Goal: Task Accomplishment & Management: Use online tool/utility

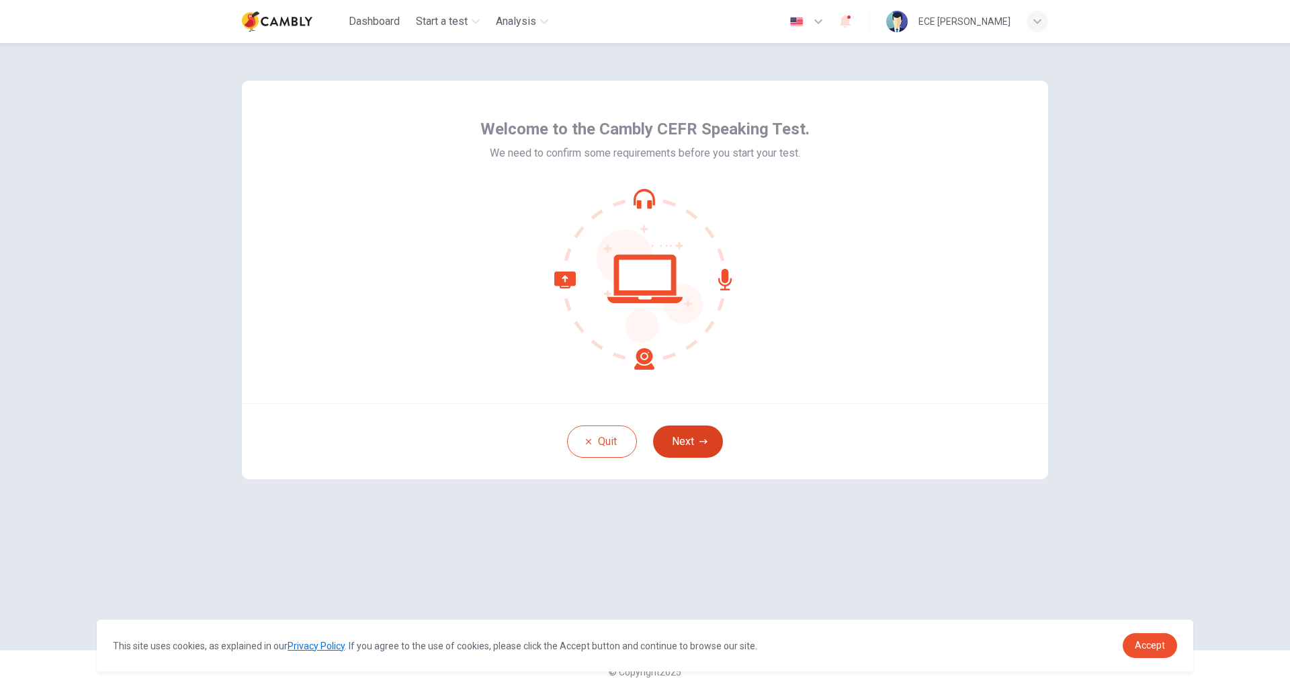
click at [705, 435] on button "Next" at bounding box center [688, 441] width 70 height 32
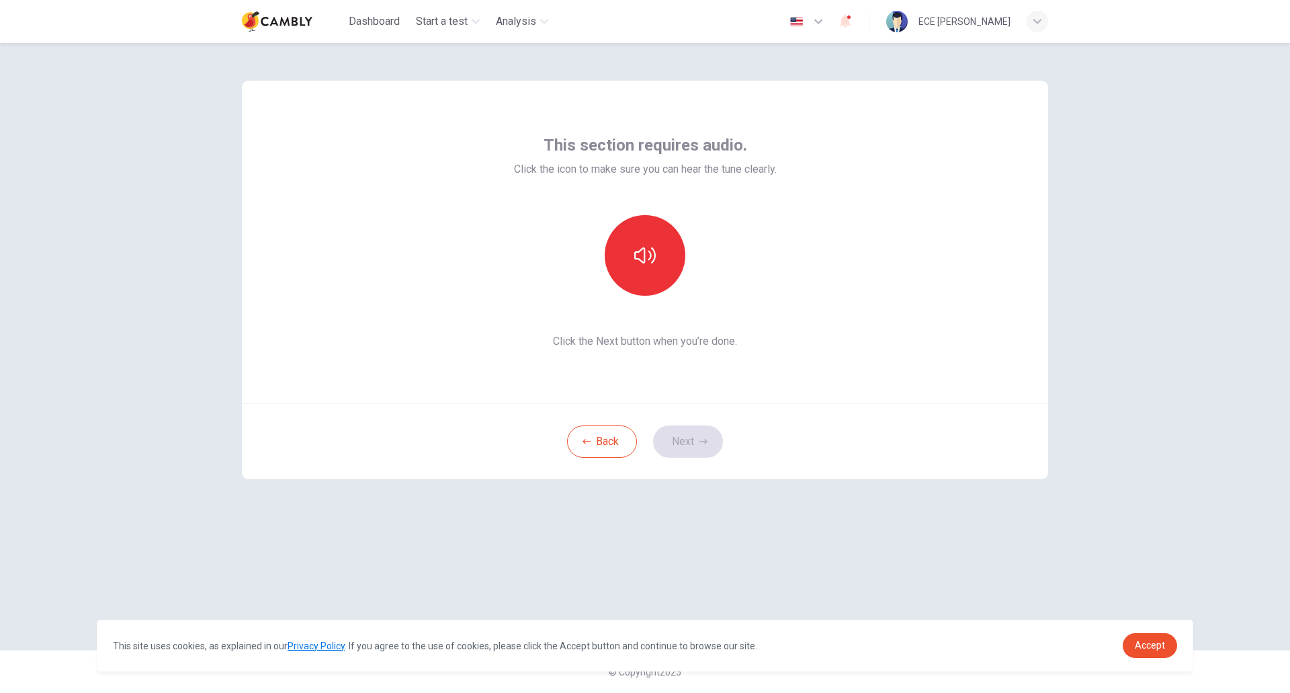
click at [971, 554] on div "This section requires audio. Click the icon to make sure you can hear the tune …" at bounding box center [644, 346] width 849 height 607
click at [1138, 650] on span "Accept" at bounding box center [1150, 645] width 30 height 11
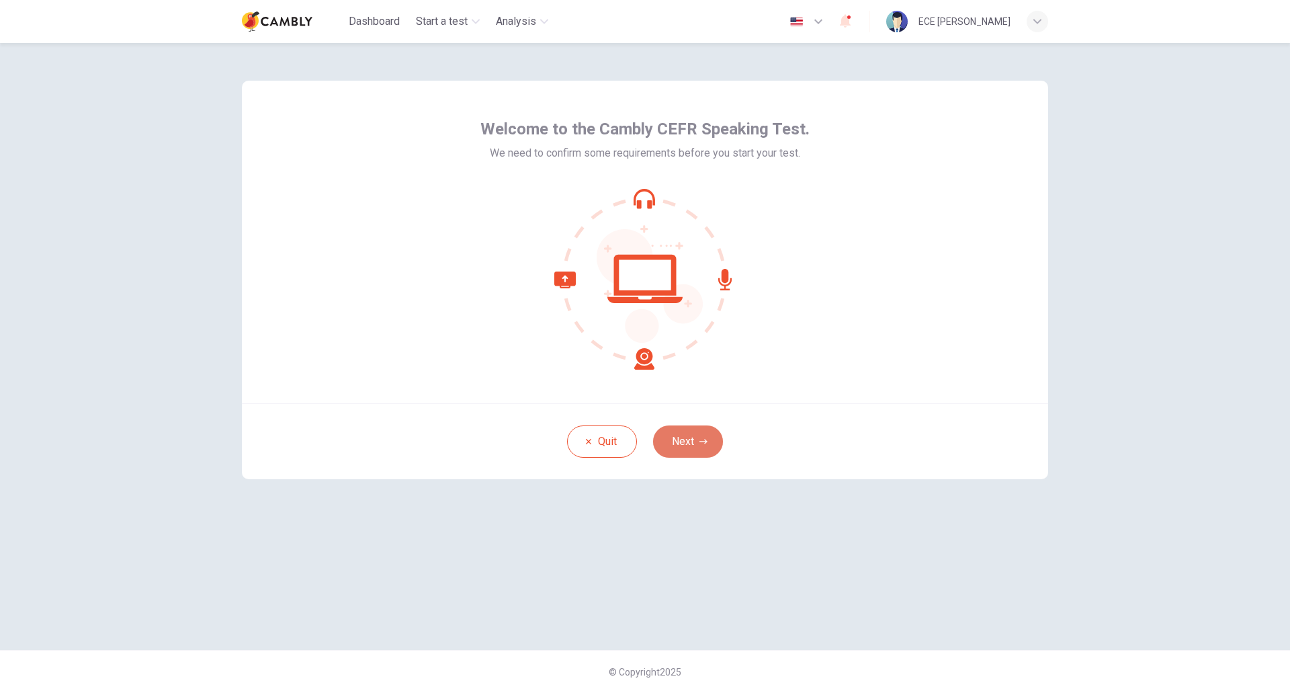
click at [684, 448] on button "Next" at bounding box center [688, 441] width 70 height 32
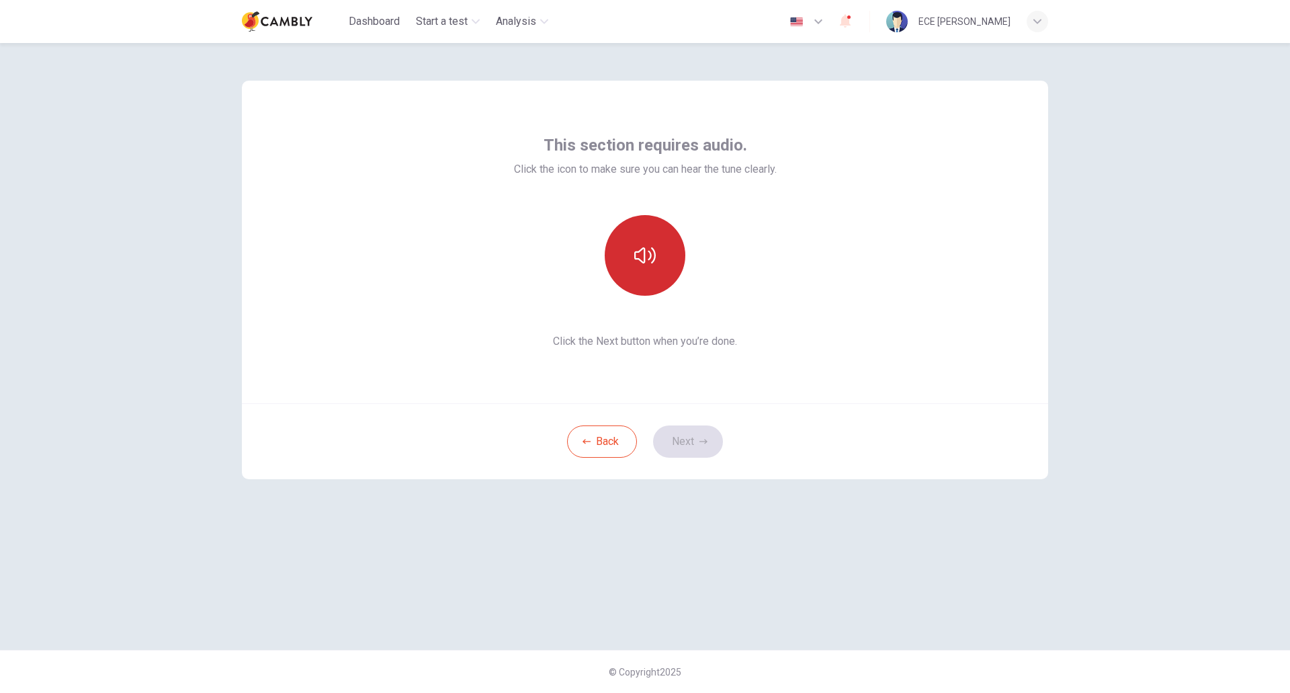
click at [644, 259] on icon "button" at bounding box center [644, 255] width 21 height 21
click at [690, 453] on button "Next" at bounding box center [688, 441] width 70 height 32
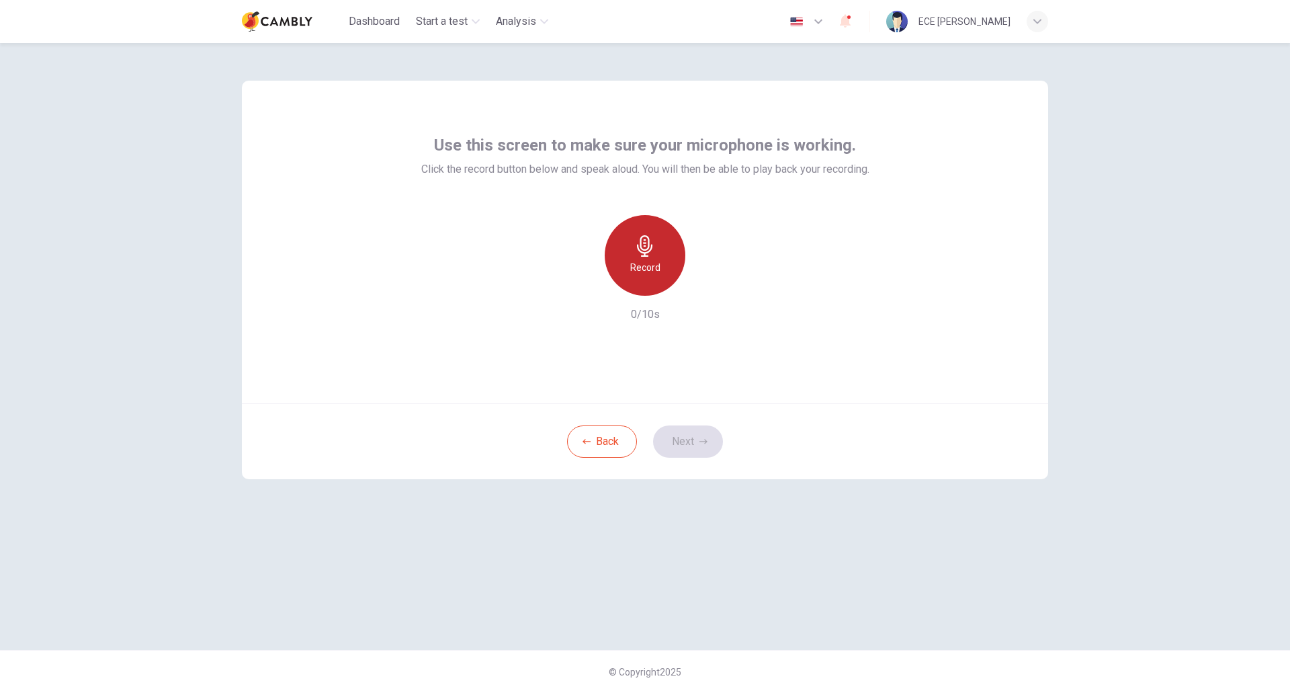
click at [663, 265] on div "Record" at bounding box center [645, 255] width 81 height 81
click at [679, 449] on button "Next" at bounding box center [688, 441] width 70 height 32
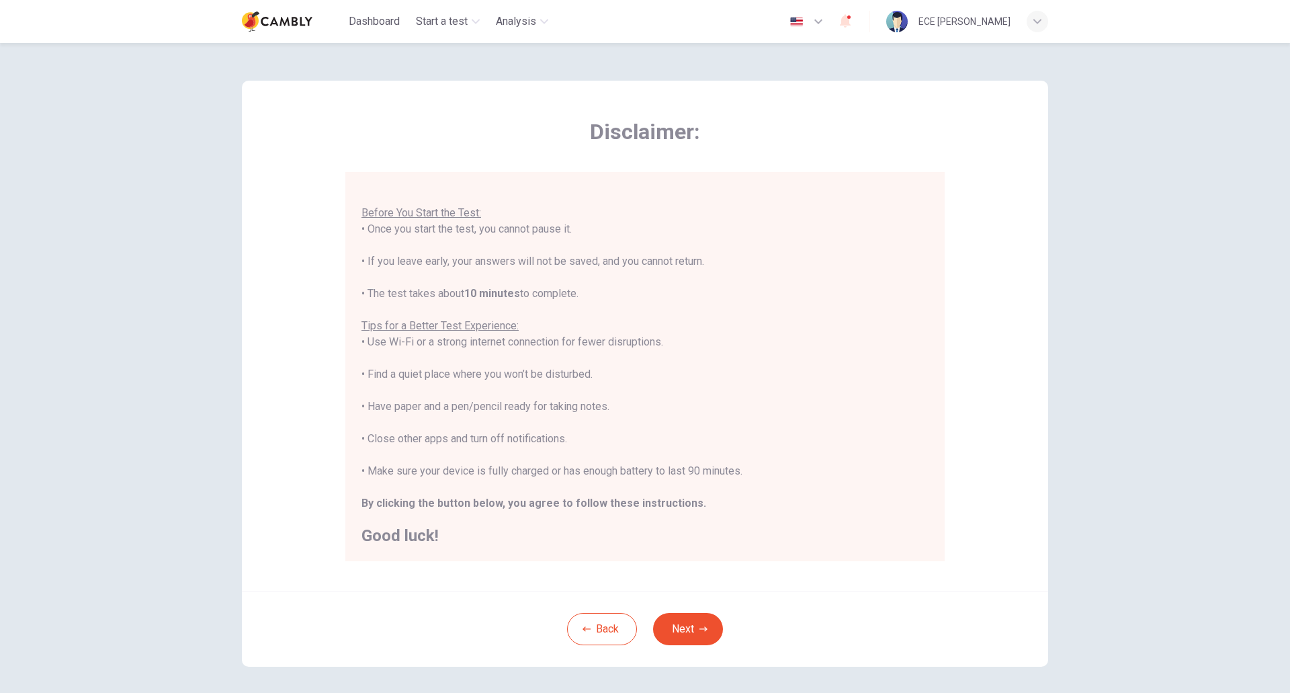
scroll to position [15, 0]
click at [679, 632] on button "Next" at bounding box center [688, 629] width 70 height 32
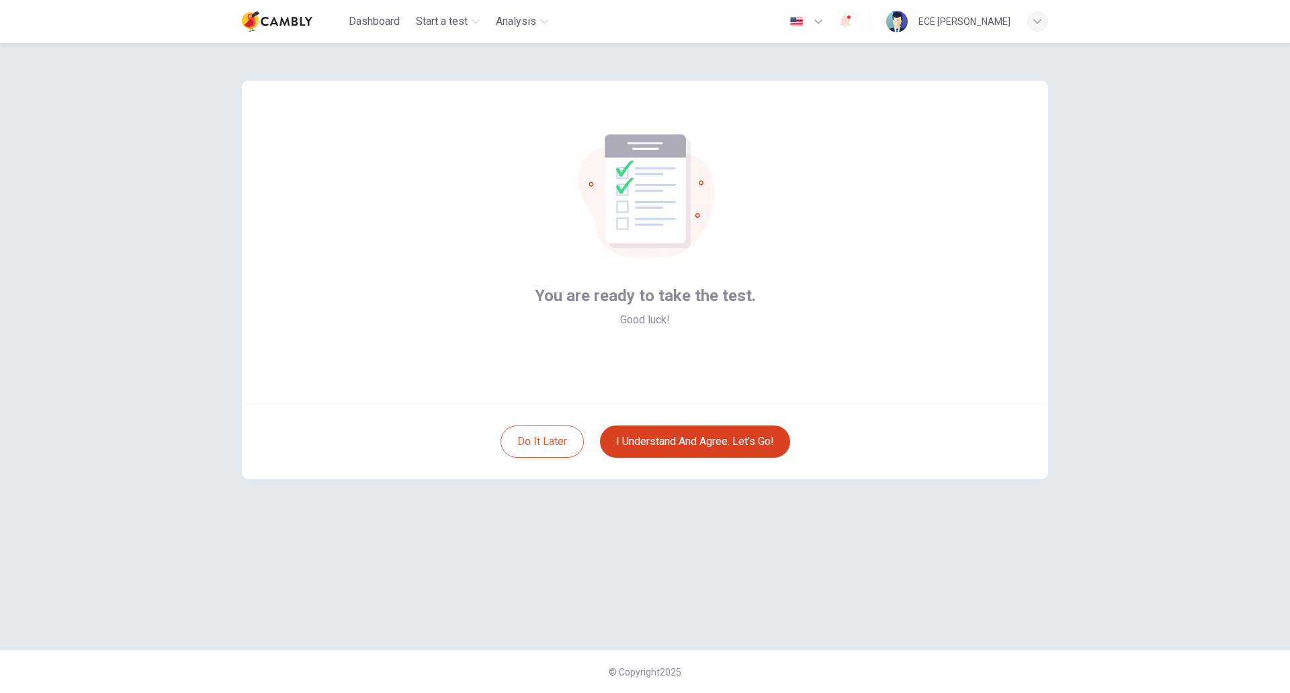
click at [657, 442] on button "I understand and agree. Let’s go!" at bounding box center [695, 441] width 190 height 32
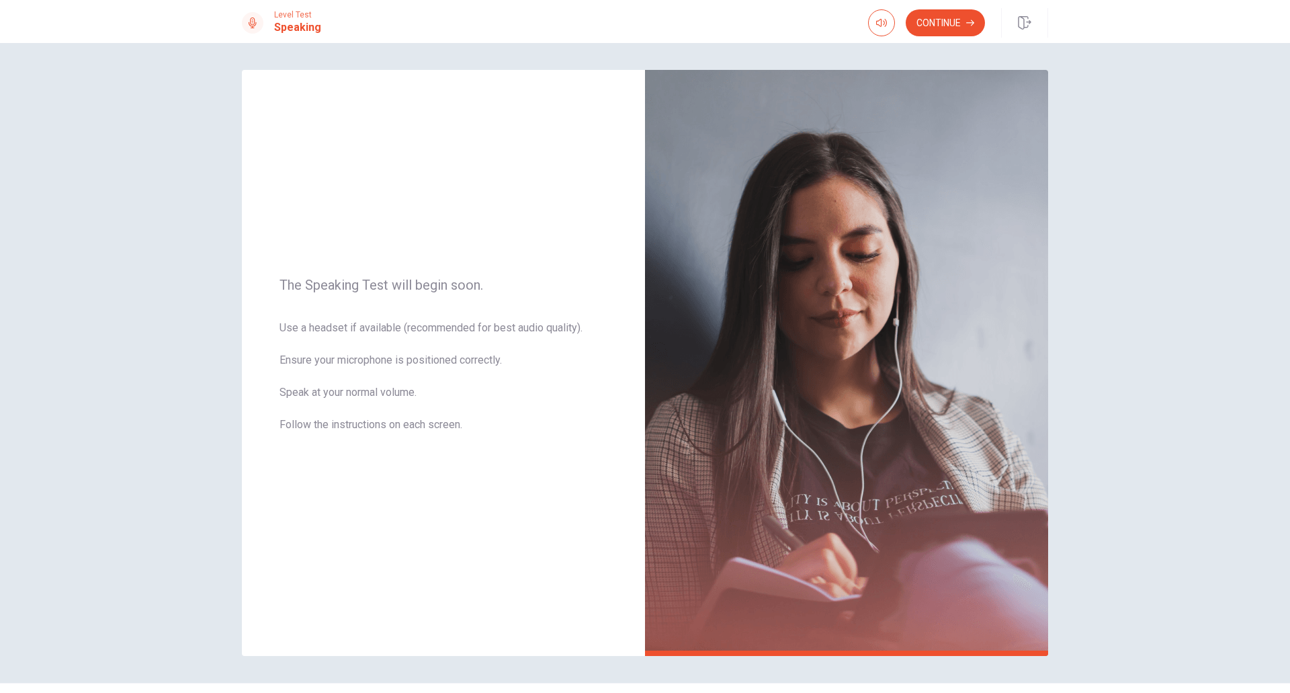
click at [1126, 273] on div "The Speaking Test will begin soon. Use a headset if available (recommended for …" at bounding box center [645, 368] width 1290 height 650
click at [952, 23] on button "Continue" at bounding box center [945, 22] width 79 height 27
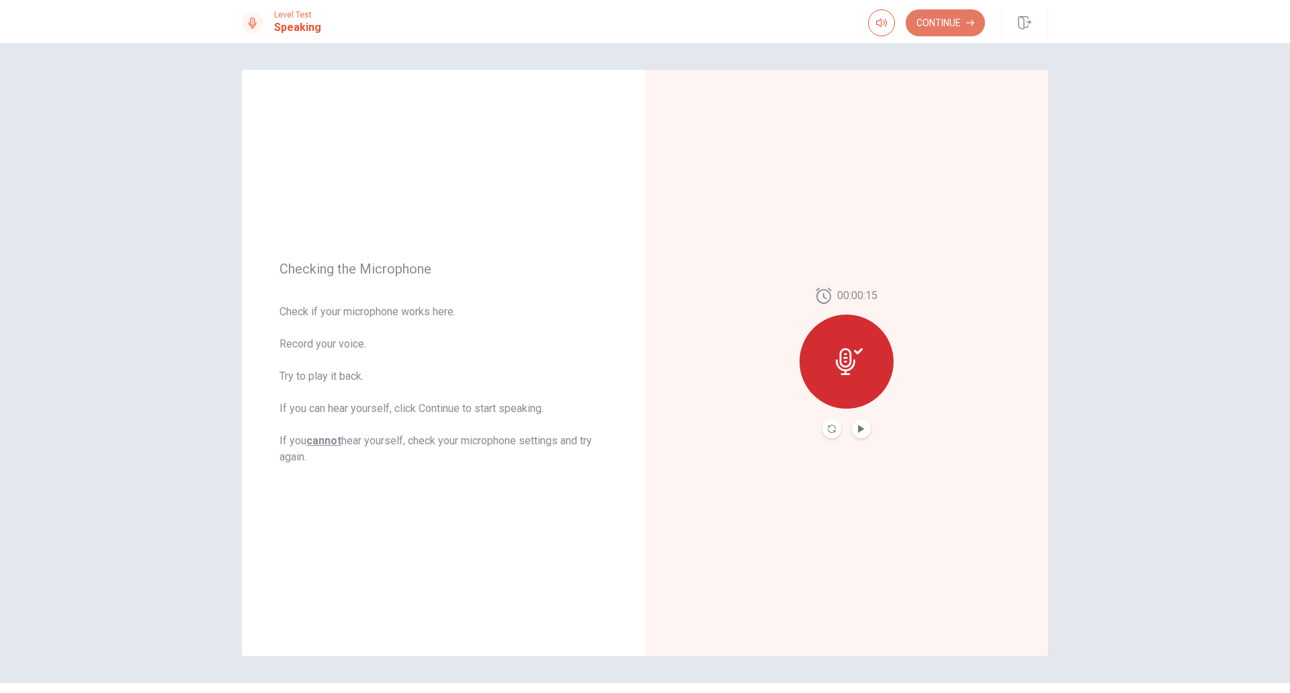
click at [943, 16] on button "Continue" at bounding box center [945, 22] width 79 height 27
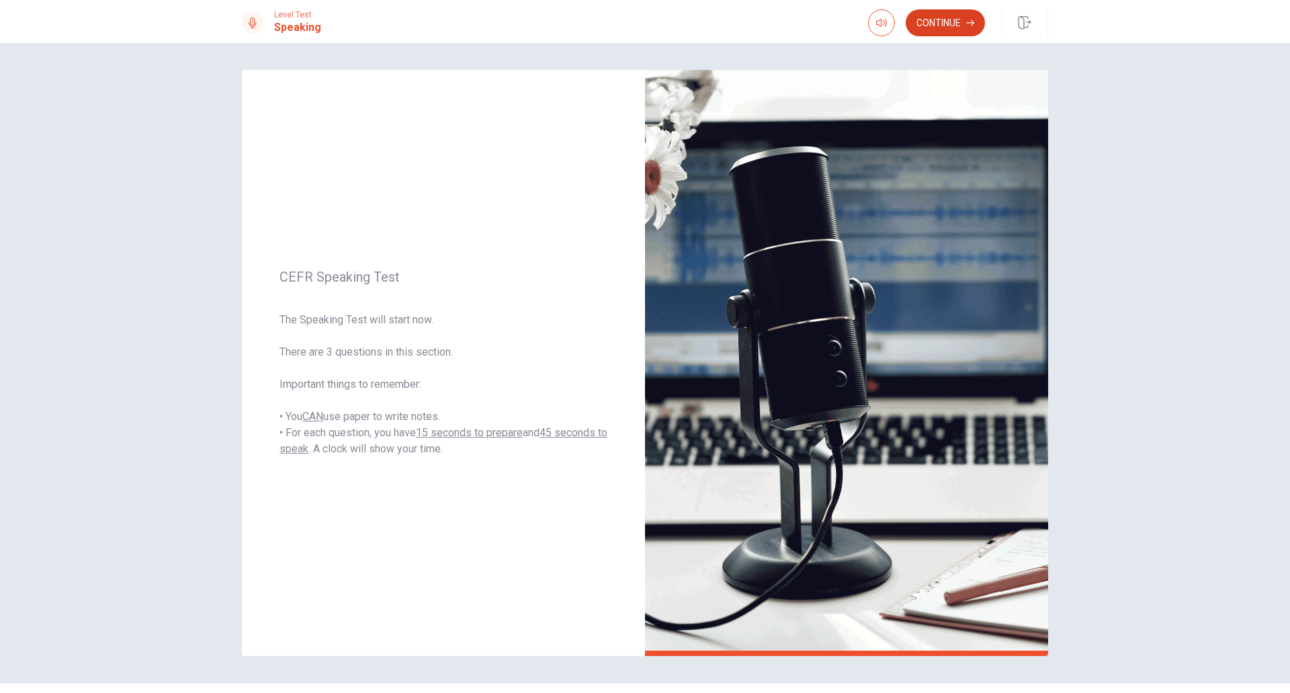
click at [940, 16] on button "Continue" at bounding box center [945, 22] width 79 height 27
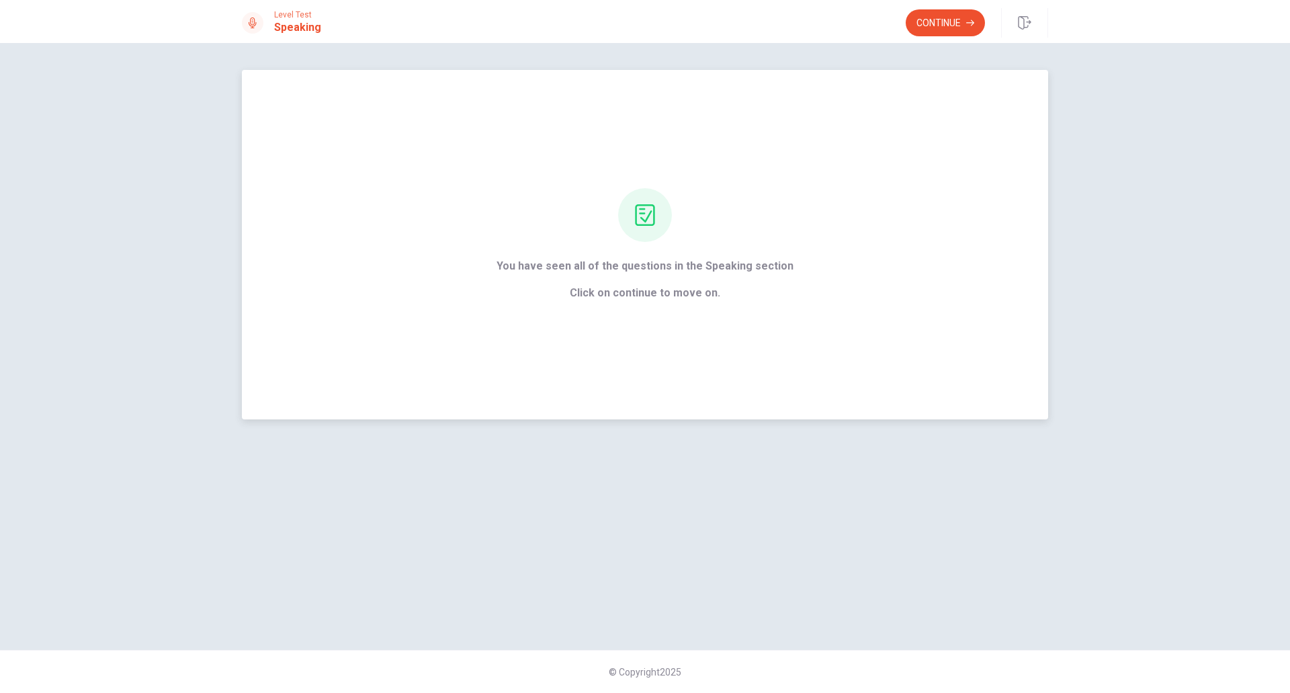
drag, startPoint x: 876, startPoint y: 362, endPoint x: 914, endPoint y: 105, distance: 259.5
click at [914, 105] on div "You have seen all of the questions in the Speaking section Click on continue to…" at bounding box center [645, 244] width 806 height 349
click at [930, 26] on button "Continue" at bounding box center [945, 22] width 79 height 27
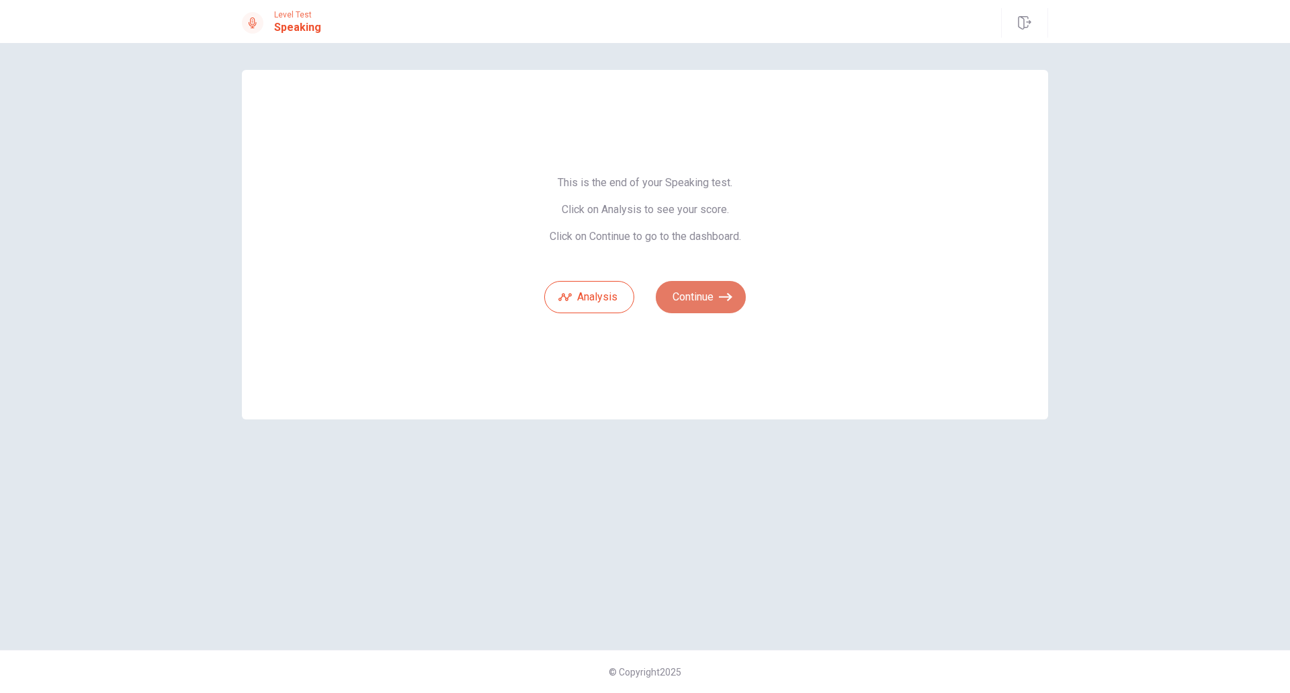
click at [684, 303] on button "Continue" at bounding box center [701, 297] width 90 height 32
